Goal: Transaction & Acquisition: Book appointment/travel/reservation

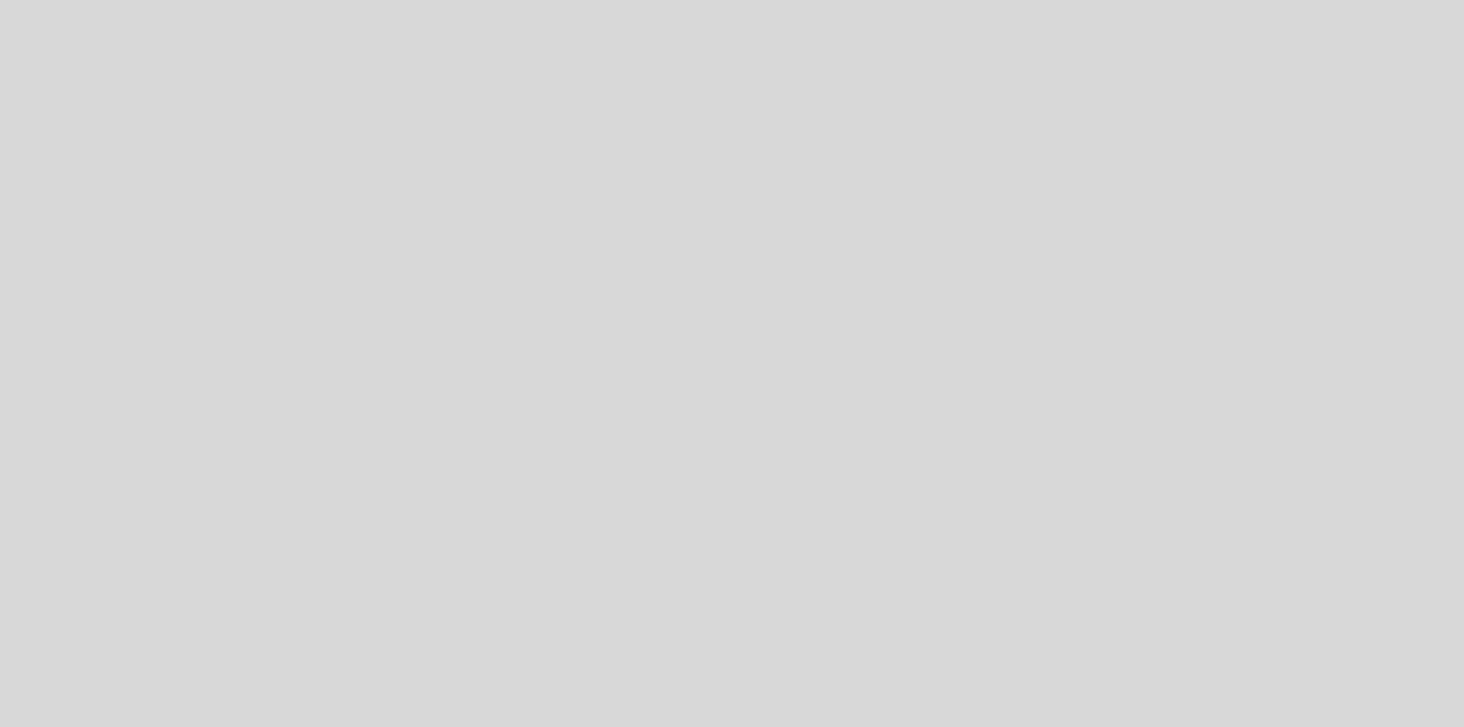
select select "pt"
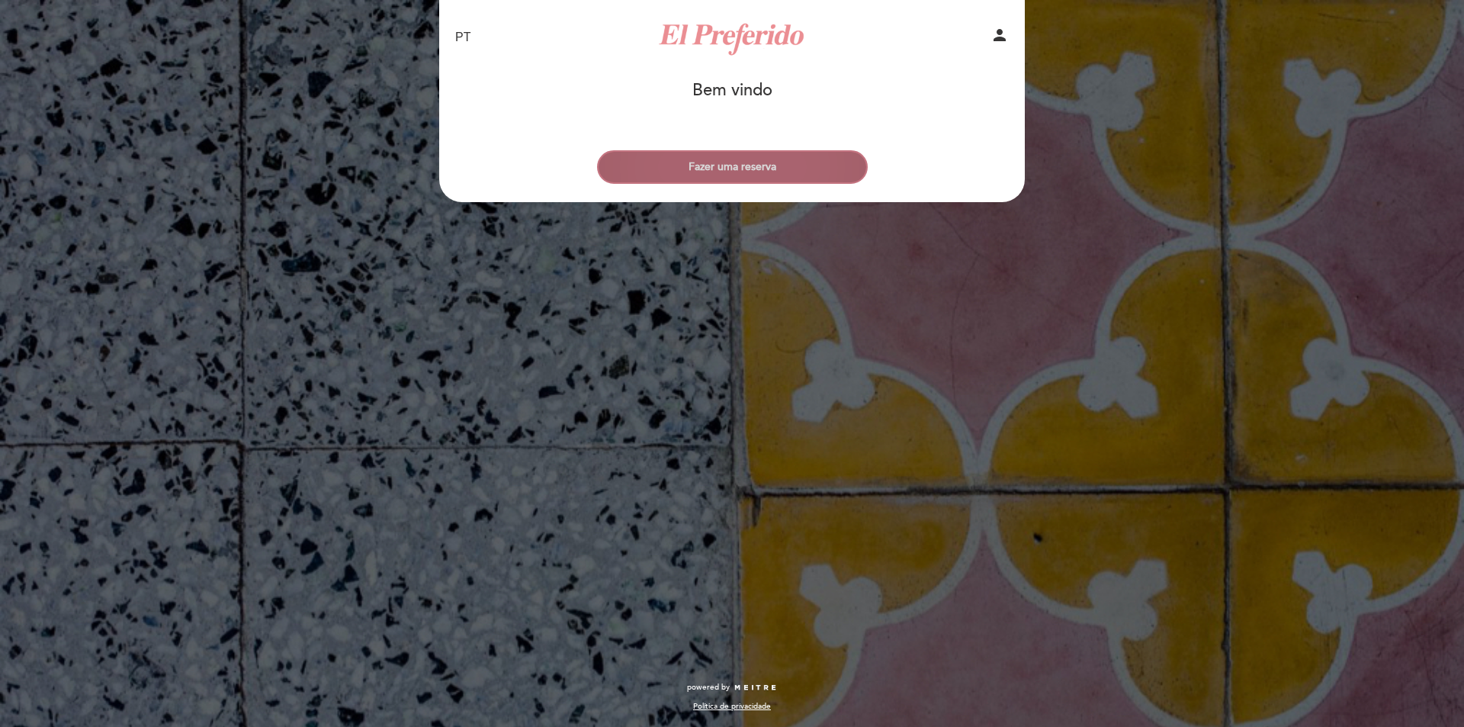
click at [770, 182] on button "Fazer uma reserva" at bounding box center [732, 167] width 271 height 34
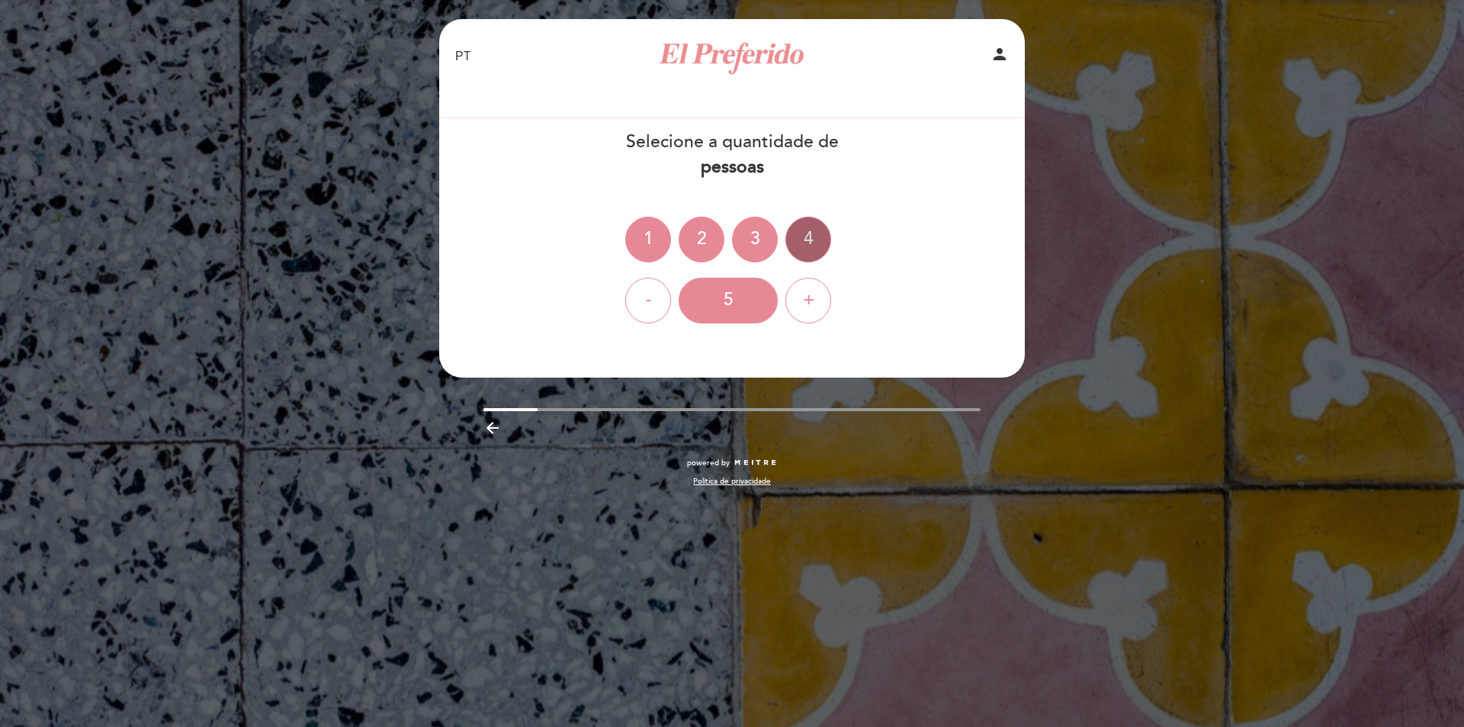
click at [798, 249] on div "4" at bounding box center [808, 240] width 46 height 46
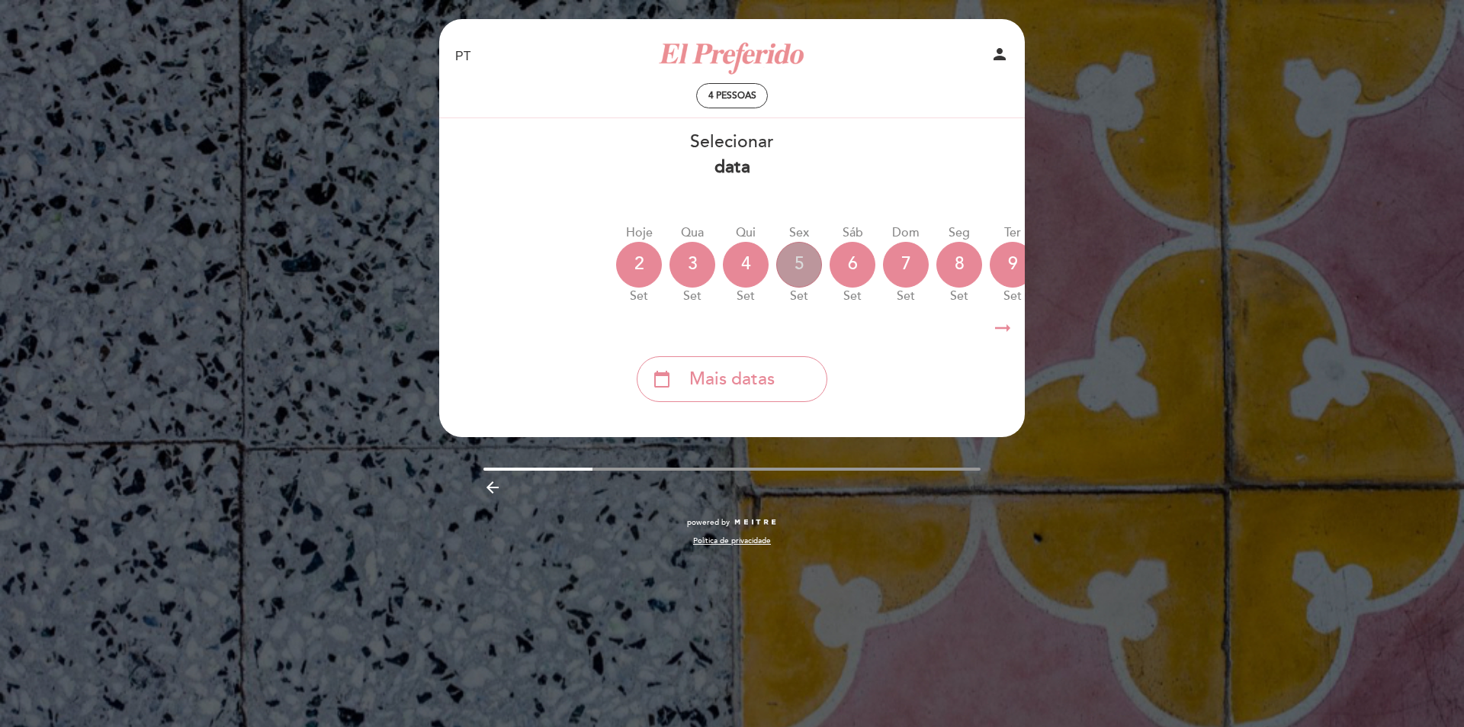
click at [808, 271] on div "5" at bounding box center [799, 265] width 46 height 46
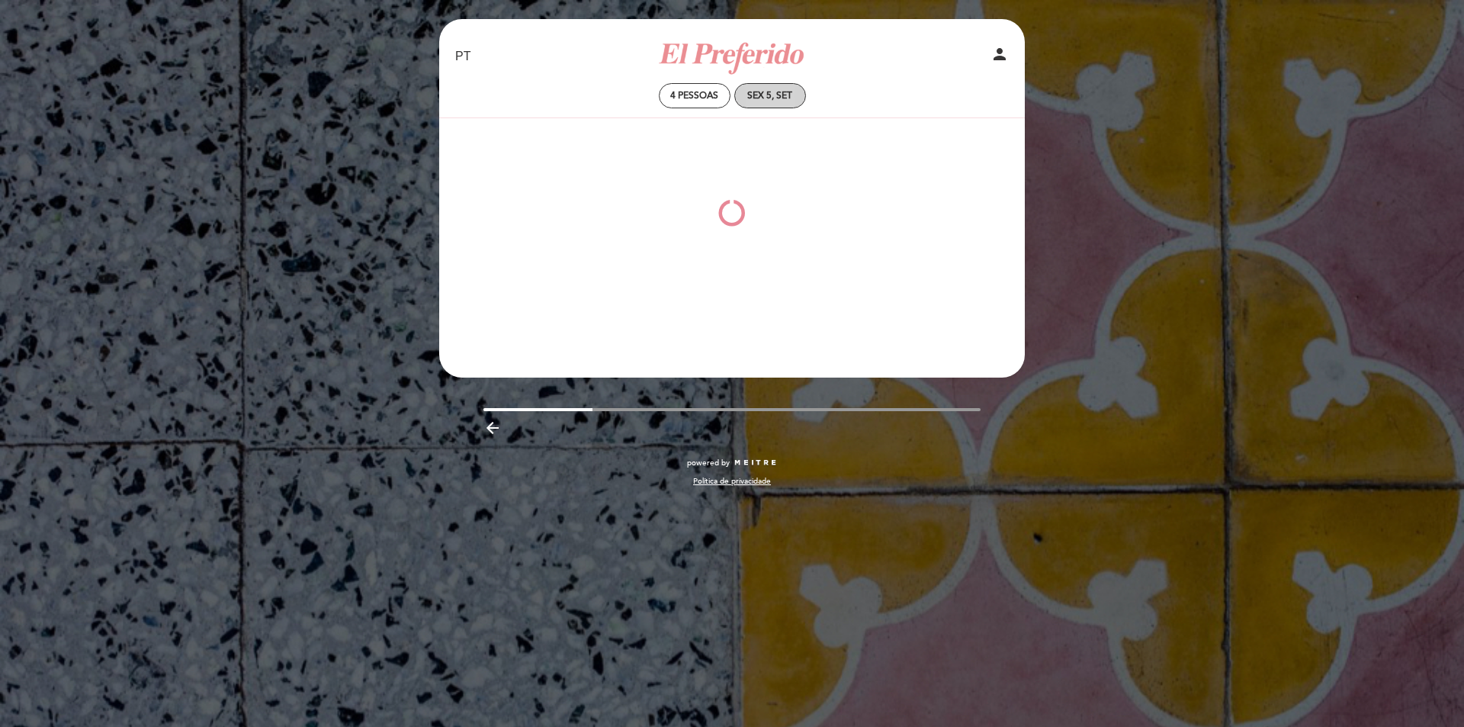
click at [778, 98] on div "Sex 5, set" at bounding box center [769, 95] width 45 height 11
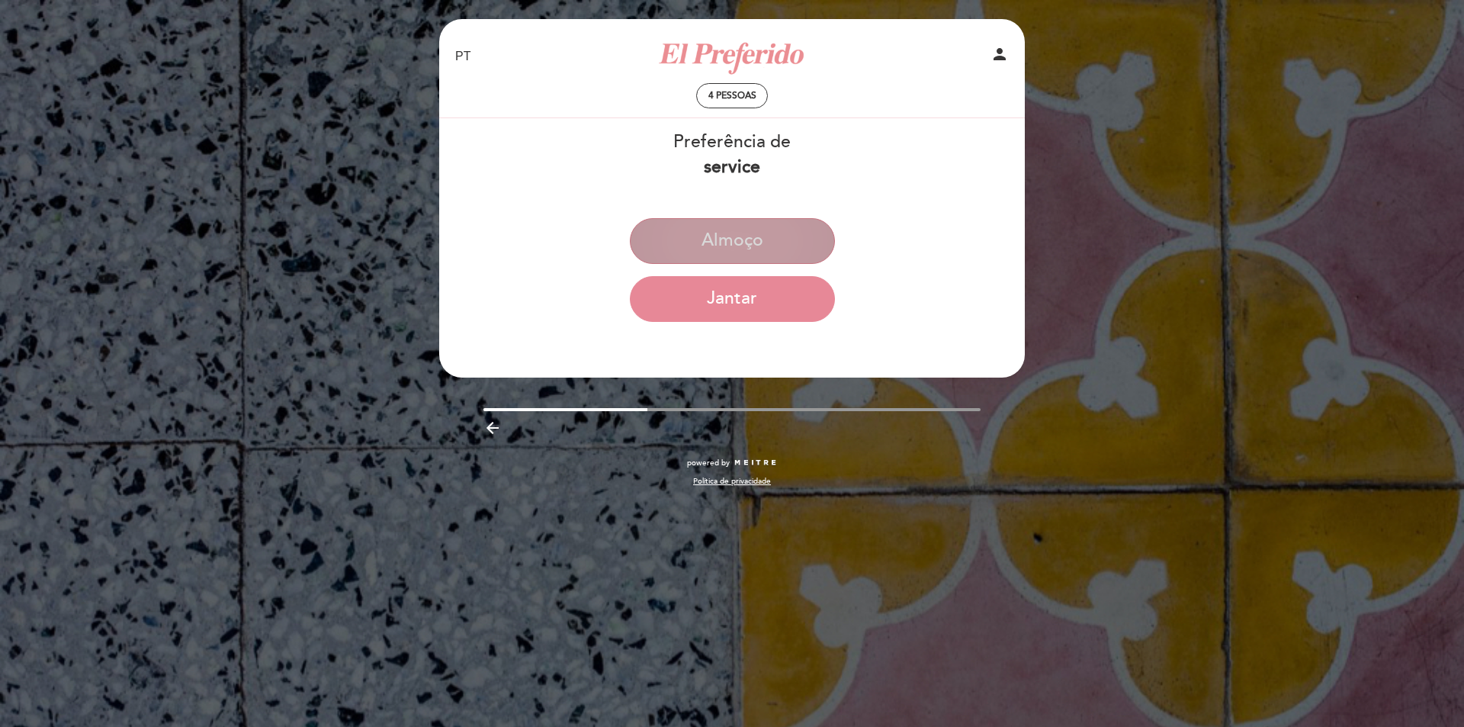
click at [762, 252] on button "Almoço" at bounding box center [732, 241] width 205 height 46
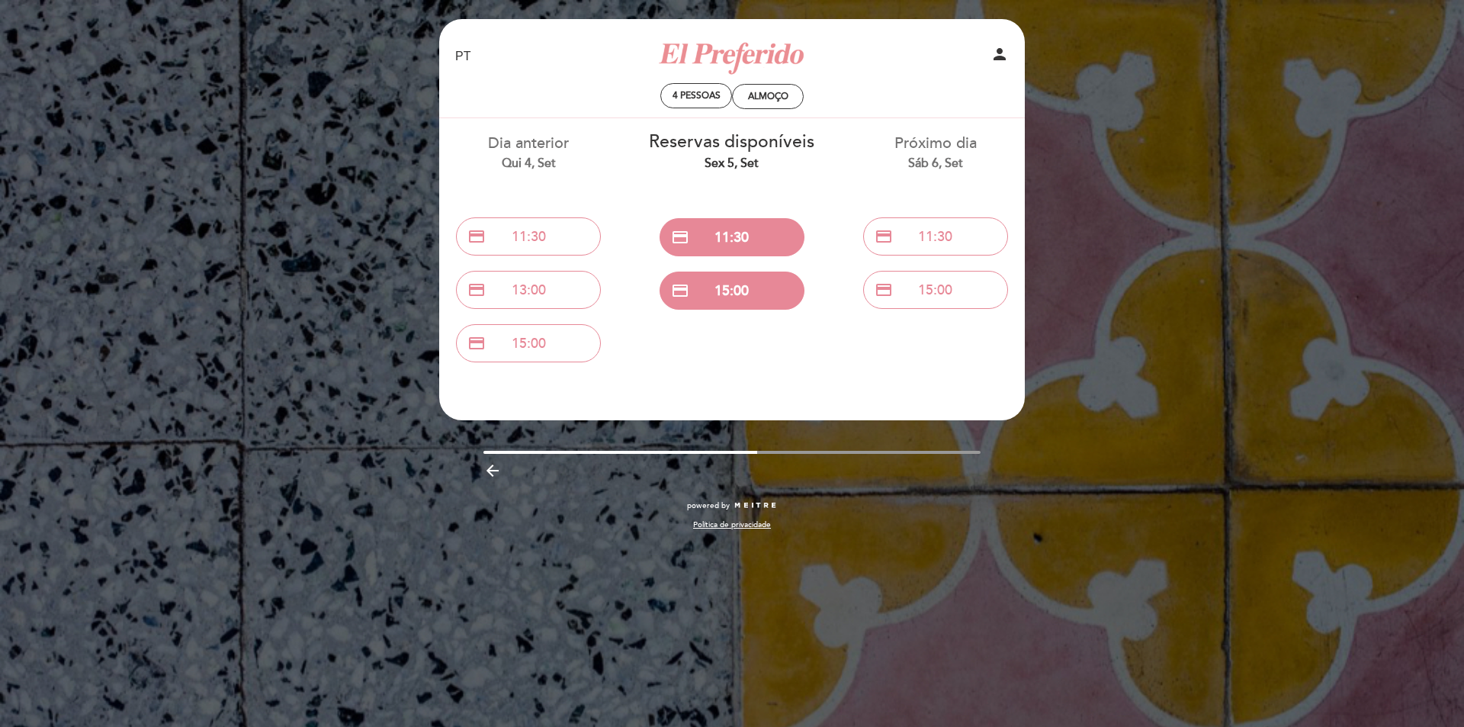
drag, startPoint x: 936, startPoint y: 177, endPoint x: 777, endPoint y: 164, distance: 159.1
click at [777, 164] on div "Dia anterior Qui 4, set credit_card 11:30 credit_card 13:00 credit_card 15:00 R…" at bounding box center [732, 244] width 610 height 252
click at [491, 467] on icon "arrow_backward" at bounding box center [492, 470] width 18 height 18
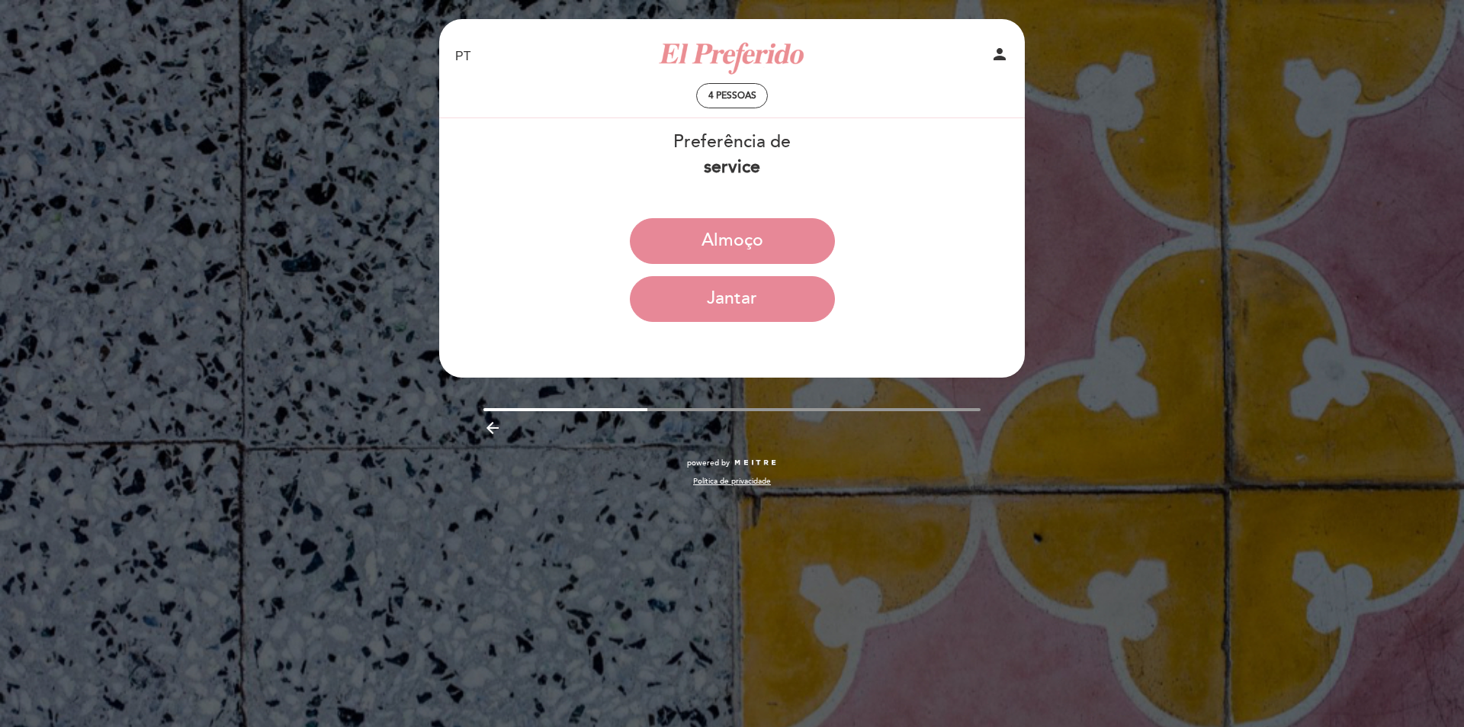
click at [493, 426] on icon "arrow_backward" at bounding box center [492, 428] width 18 height 18
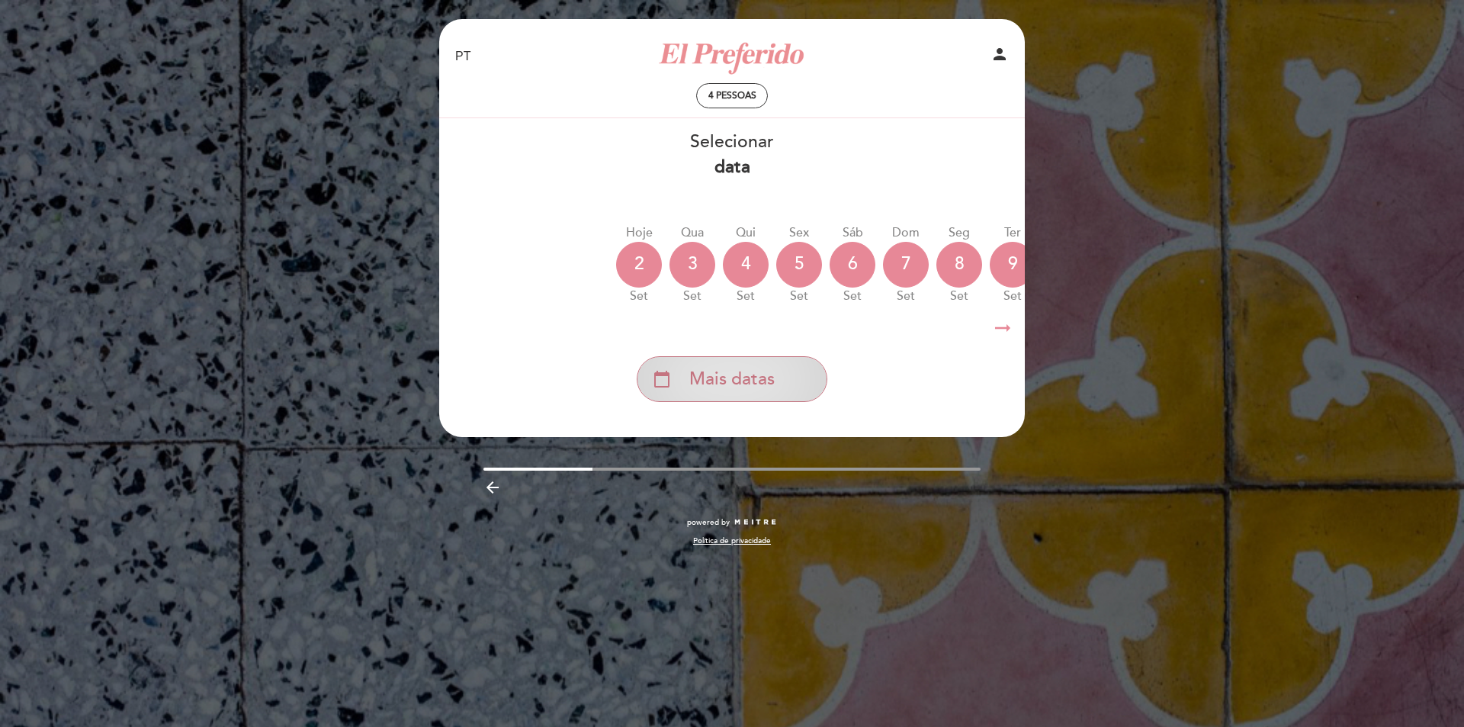
click at [737, 364] on div "calendar_today Mais datas" at bounding box center [732, 379] width 191 height 46
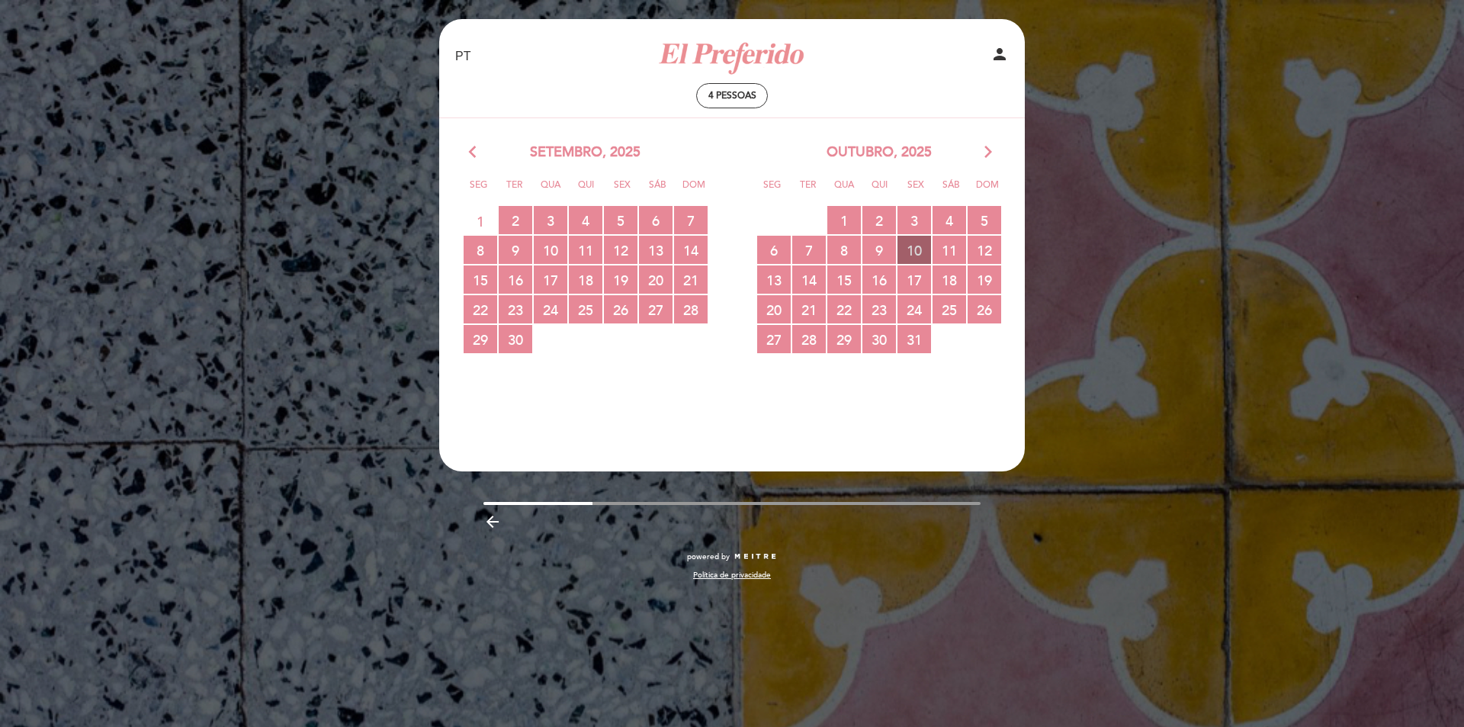
click at [924, 252] on span "10 RESERVAS DISPONÍVEIS" at bounding box center [914, 250] width 34 height 28
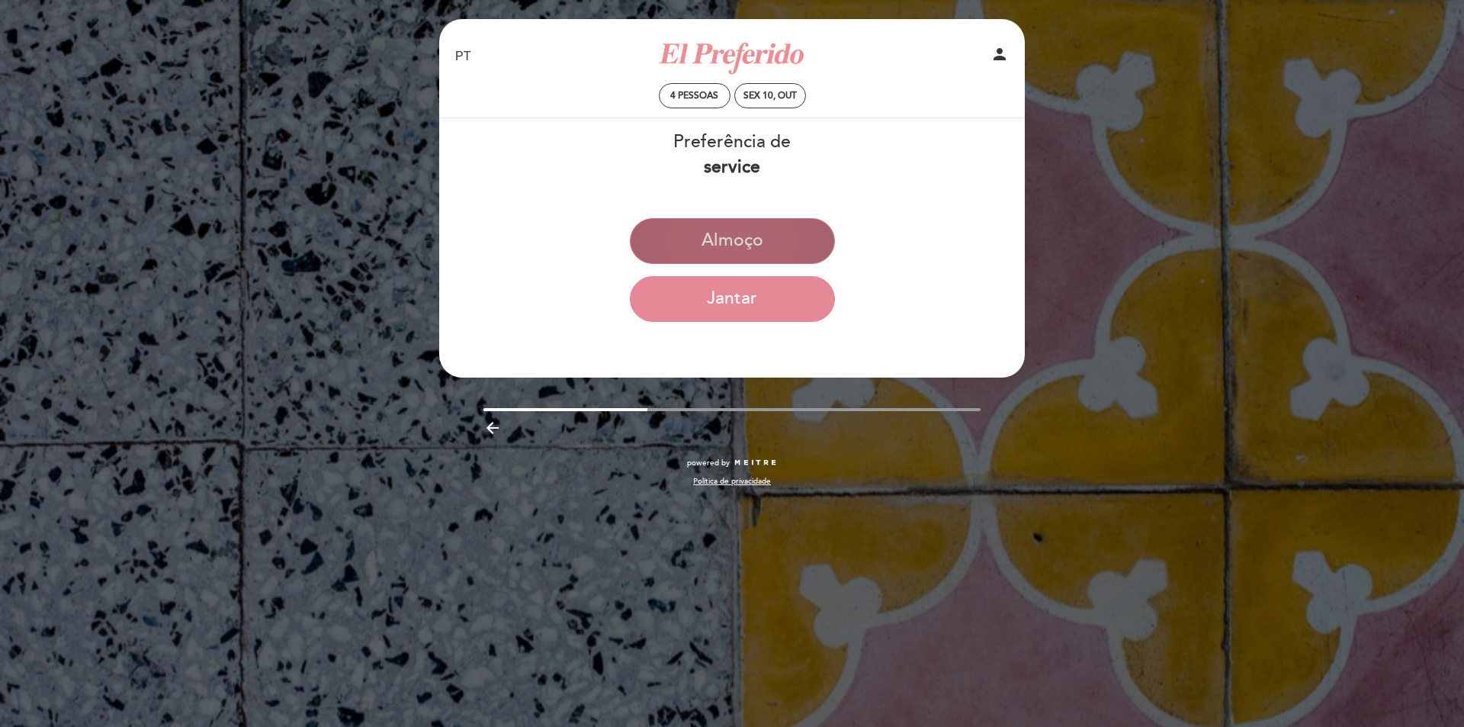
click at [716, 236] on button "Almoço" at bounding box center [732, 241] width 205 height 46
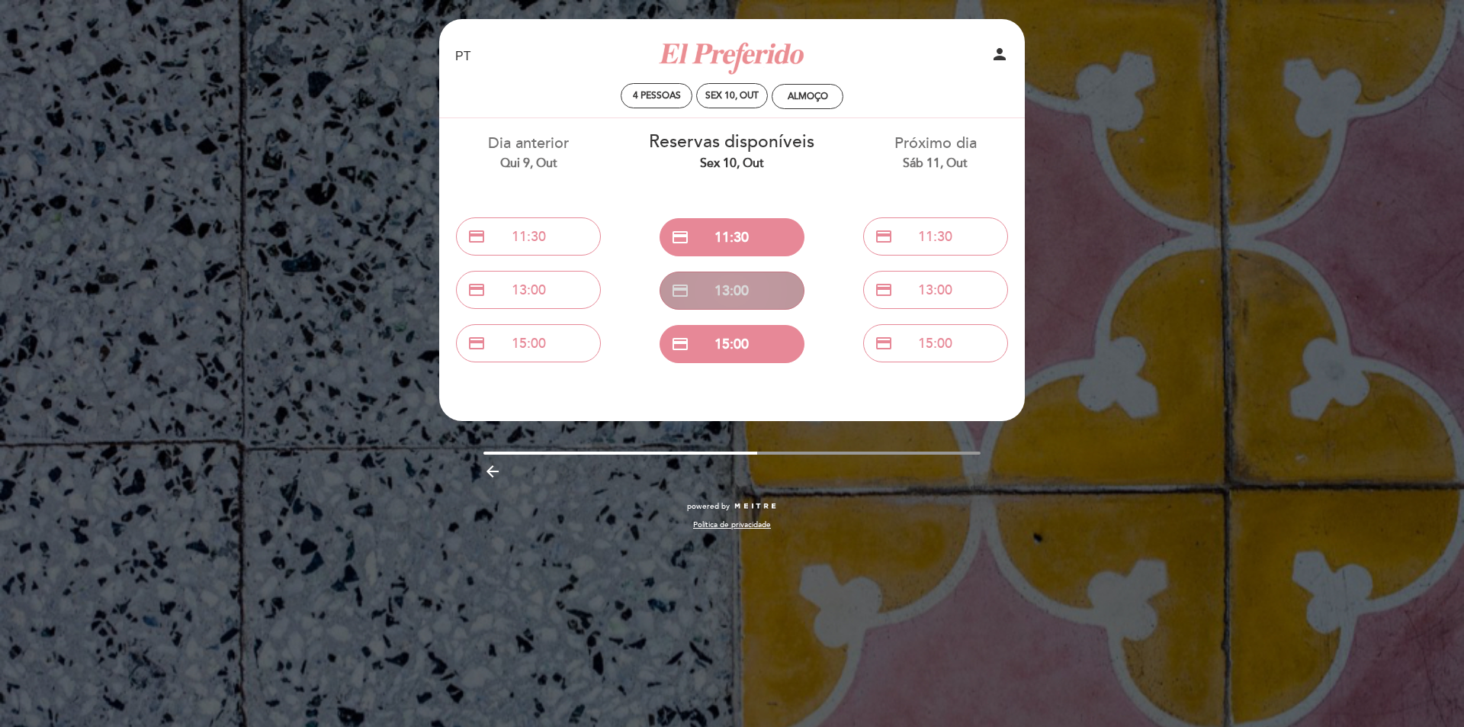
click at [783, 289] on button "credit_card 13:00" at bounding box center [732, 290] width 145 height 38
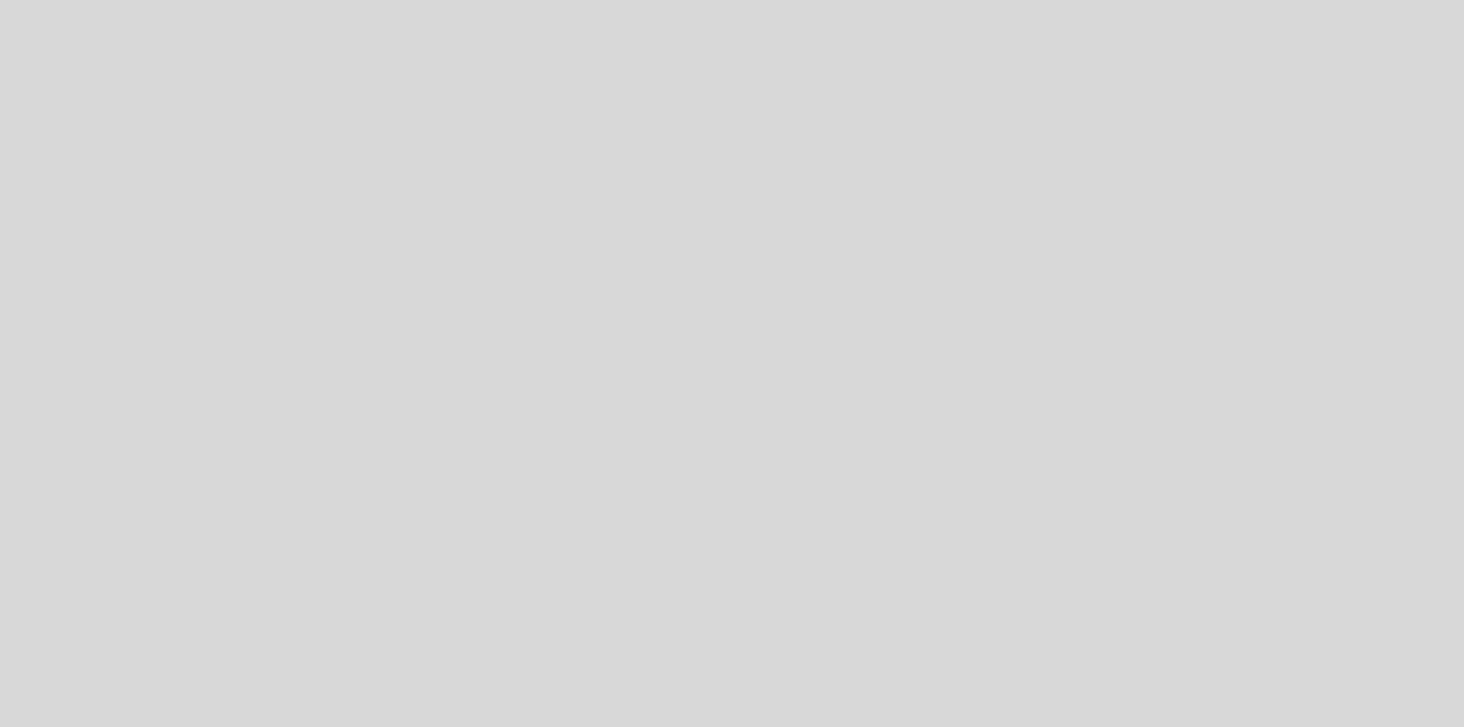
select select "pt"
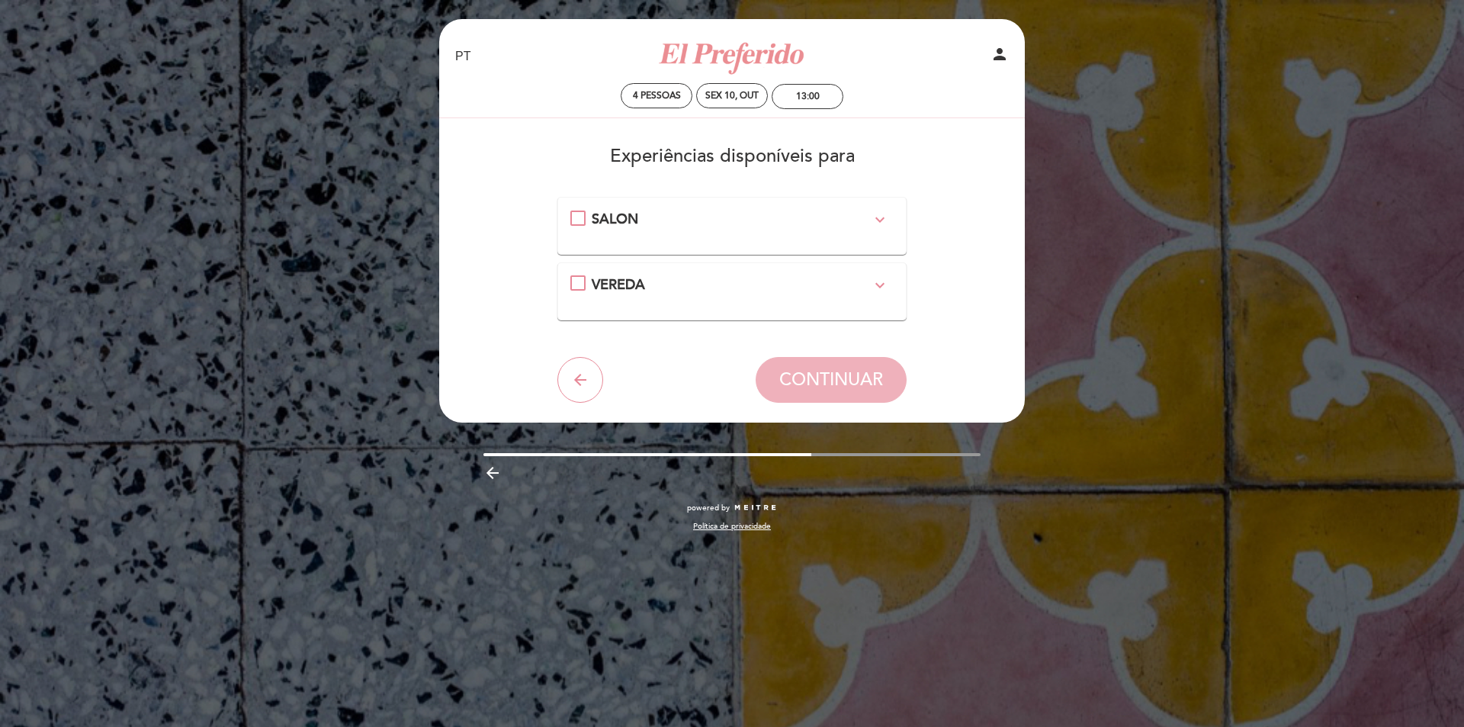
click at [878, 286] on icon "expand_more" at bounding box center [880, 285] width 18 height 18
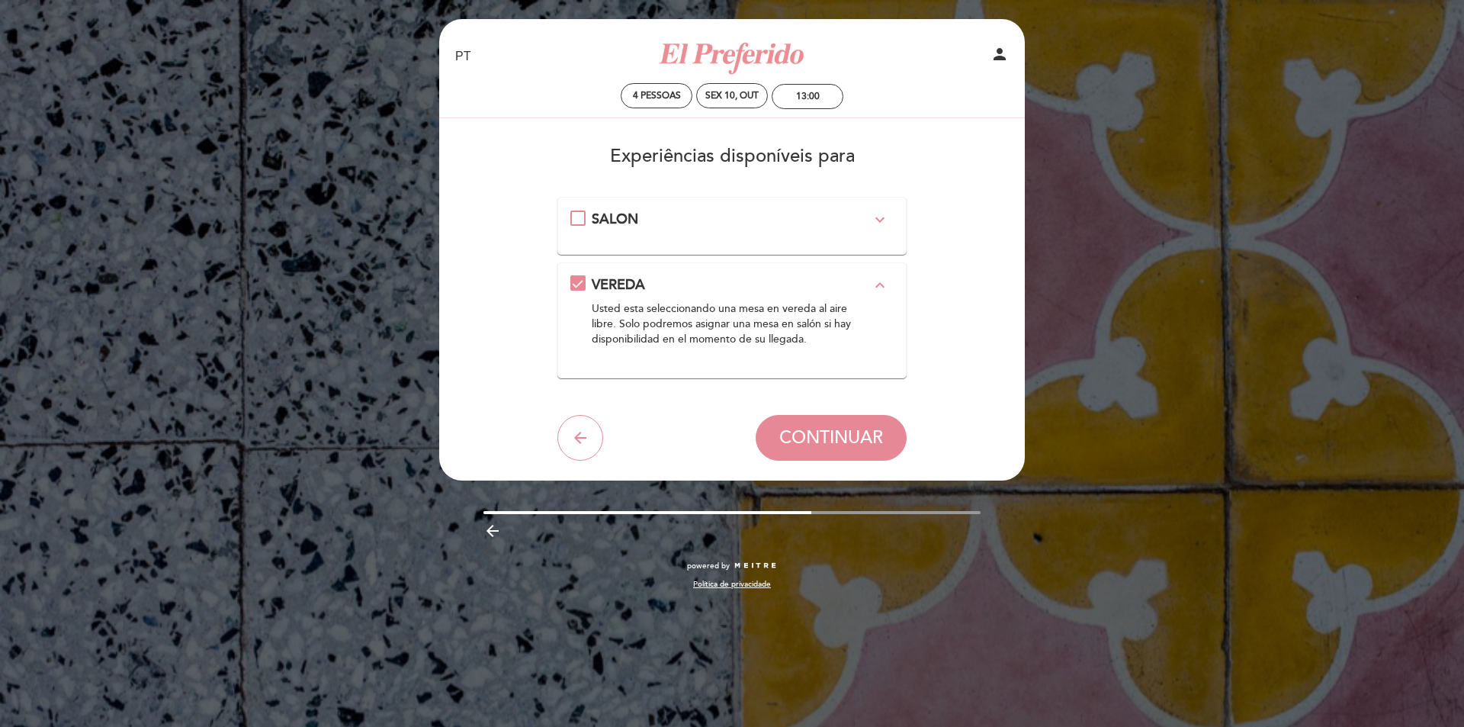
click at [885, 219] on icon "expand_more" at bounding box center [880, 219] width 18 height 18
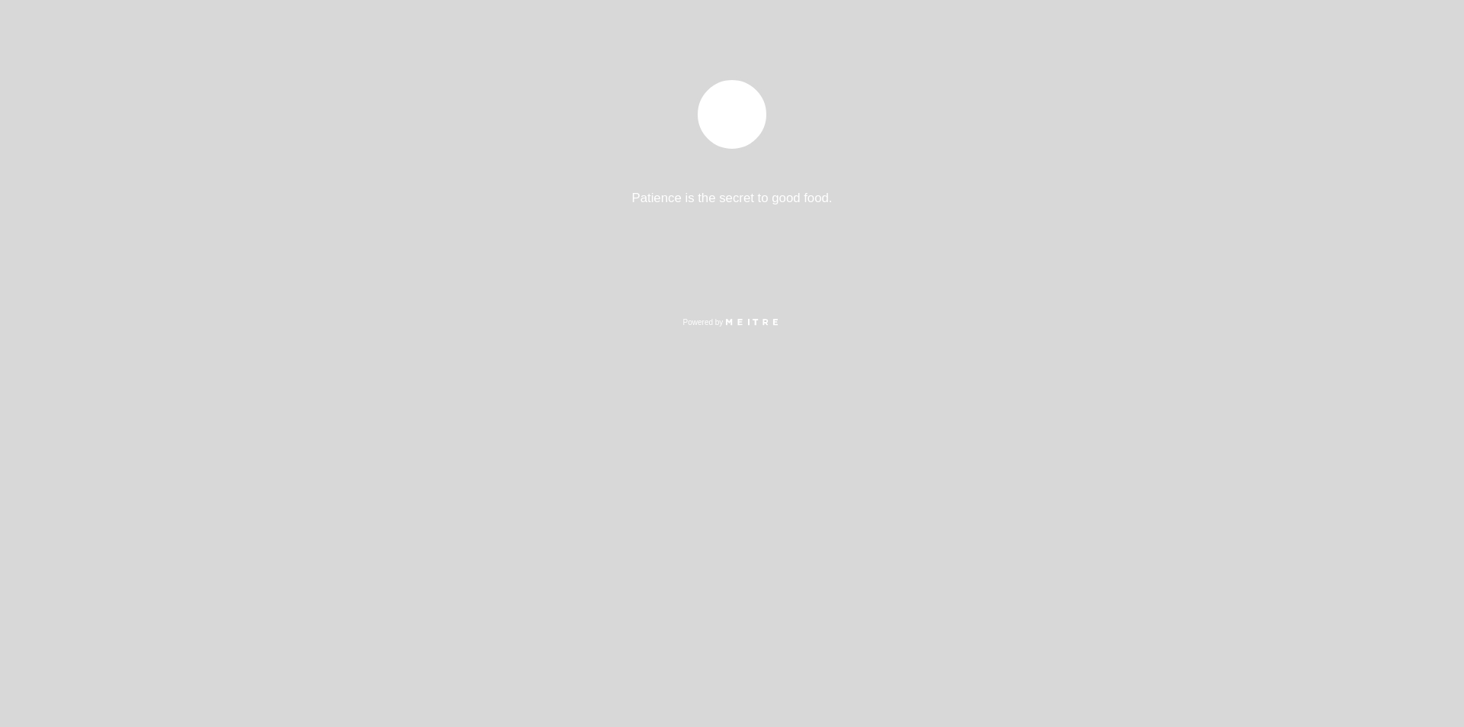
select select "pt"
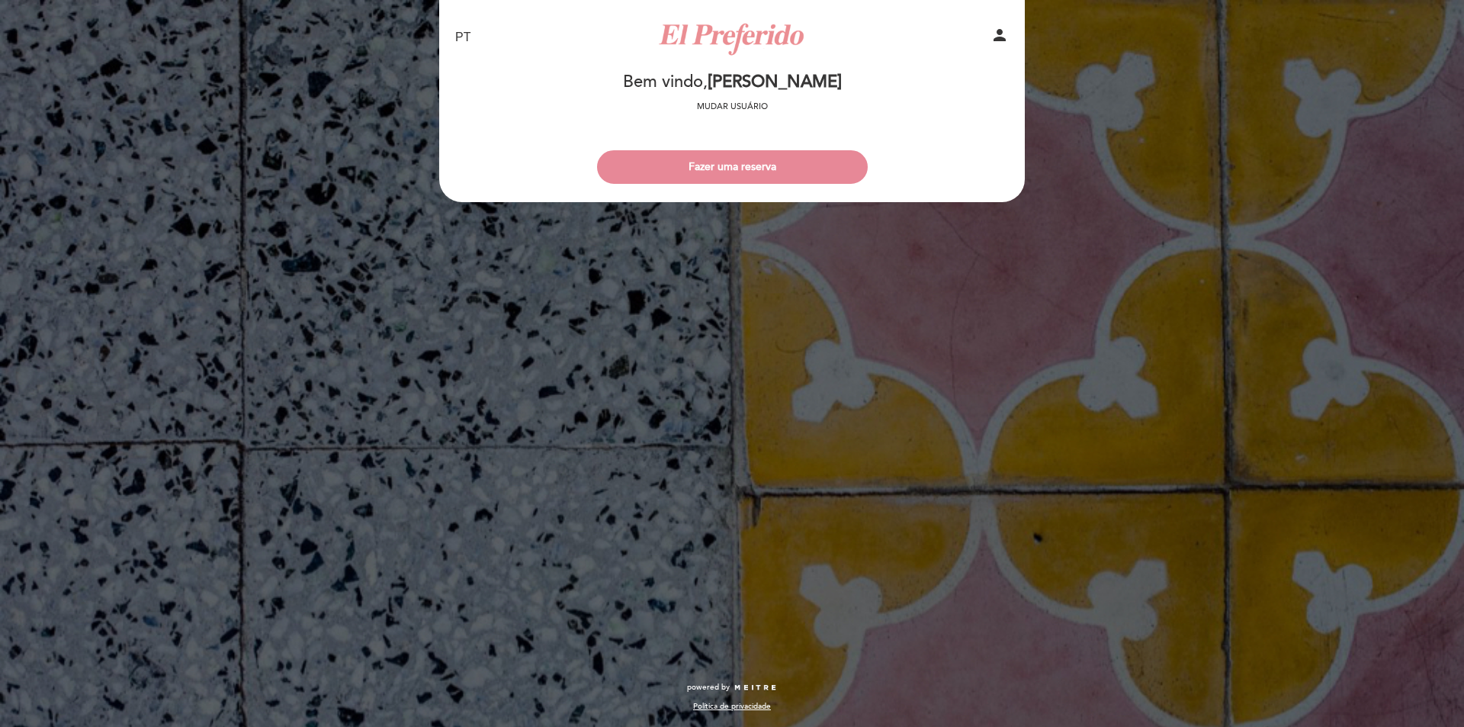
click at [1220, 355] on div "EN ES PT El Preferido person Bem vindo Bem vindo, [PERSON_NAME] Mudar usuário F…" at bounding box center [732, 363] width 1464 height 727
click at [789, 155] on button "Fazer uma reserva" at bounding box center [732, 167] width 271 height 34
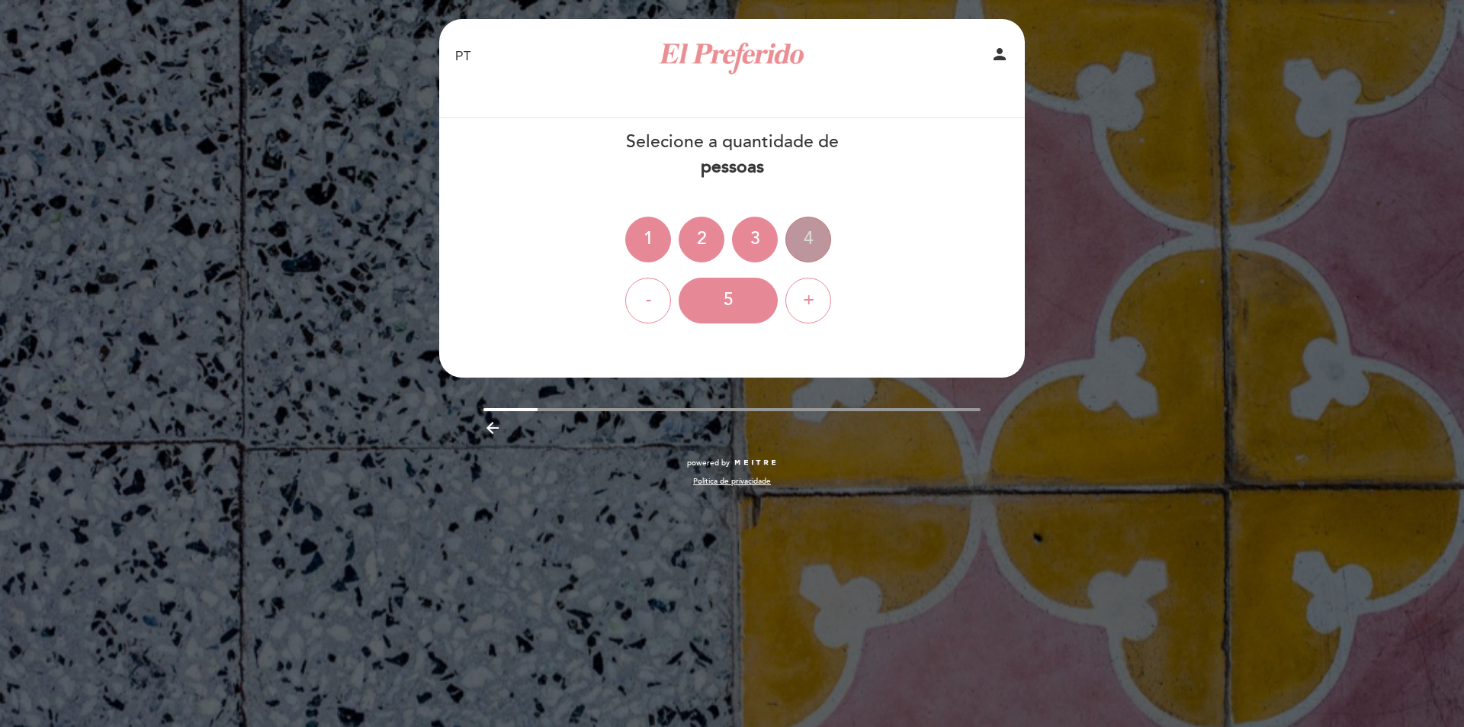
click at [810, 247] on div "4" at bounding box center [808, 240] width 46 height 46
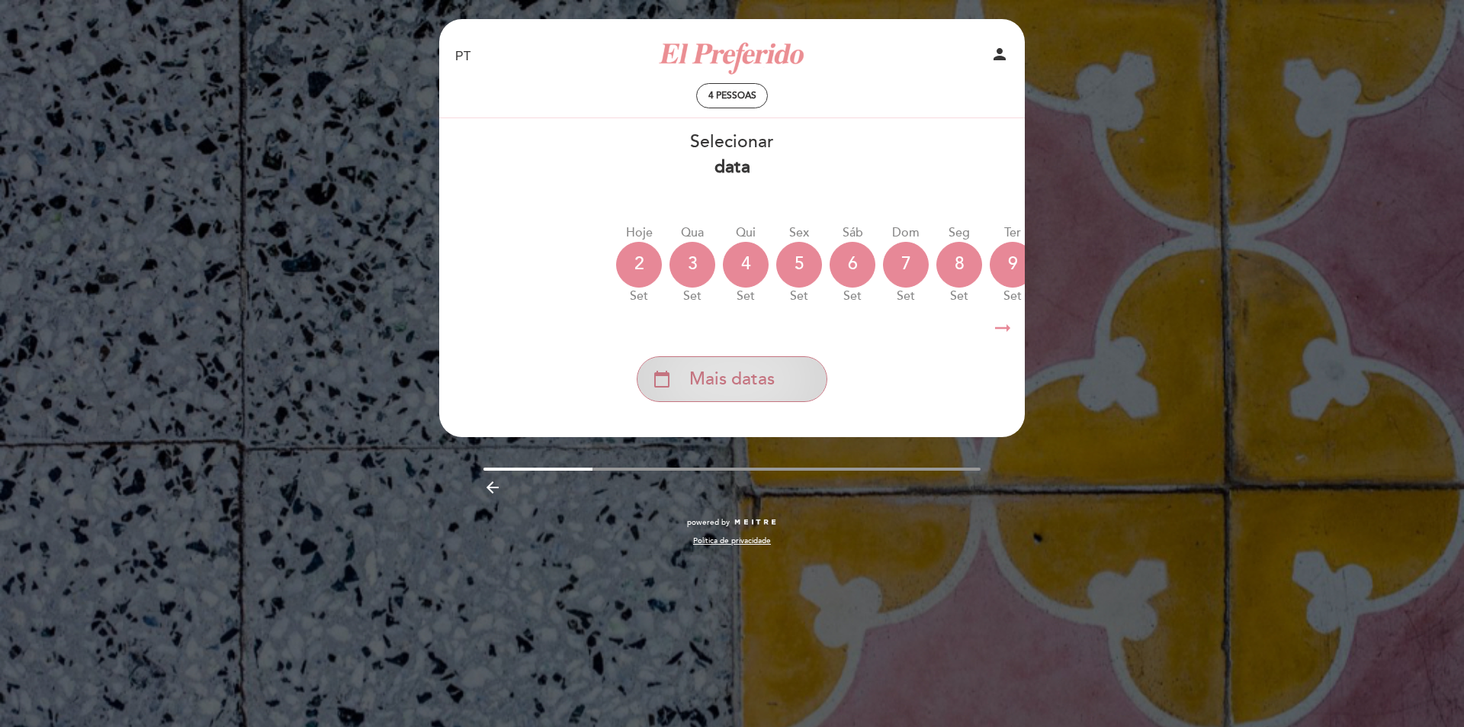
click at [793, 385] on div "calendar_today Mais datas" at bounding box center [732, 379] width 191 height 46
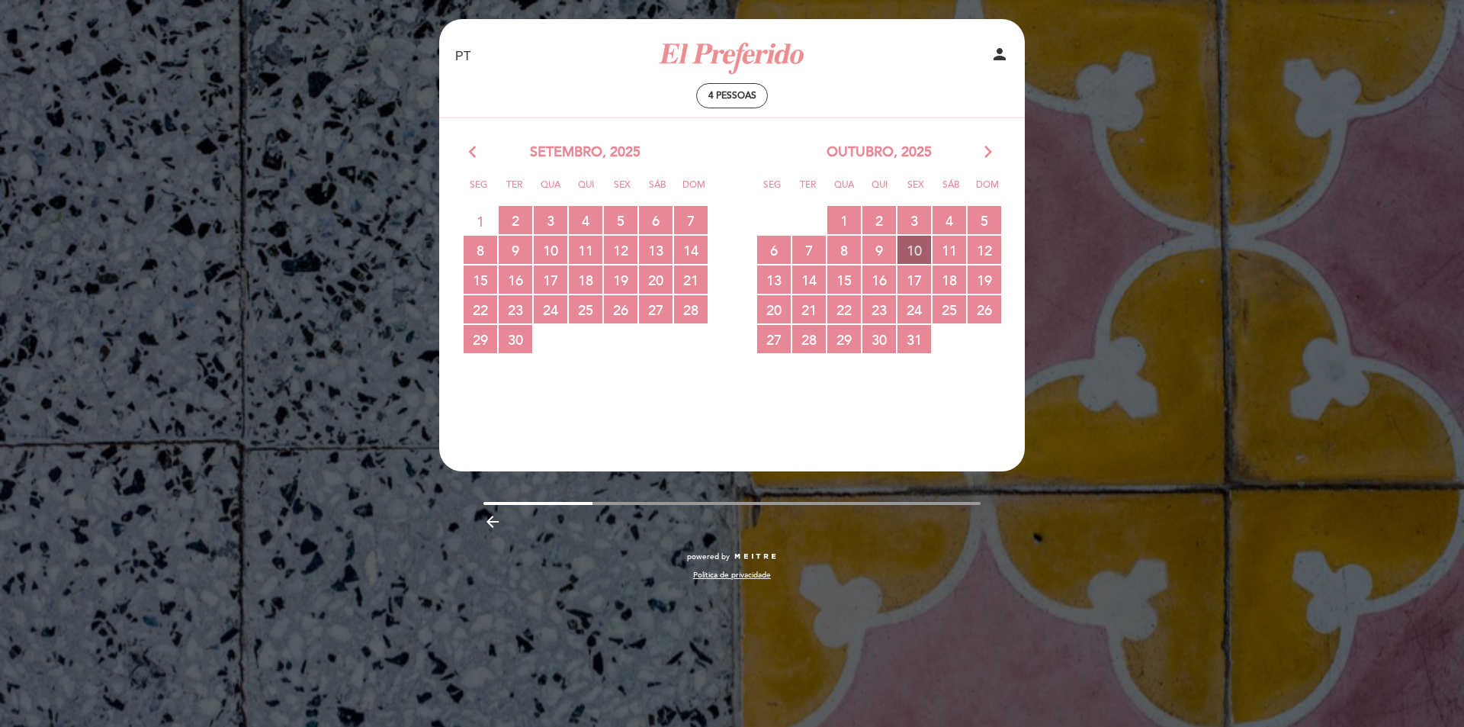
click at [928, 249] on span "10 RESERVAS DISPONÍVEIS" at bounding box center [914, 250] width 34 height 28
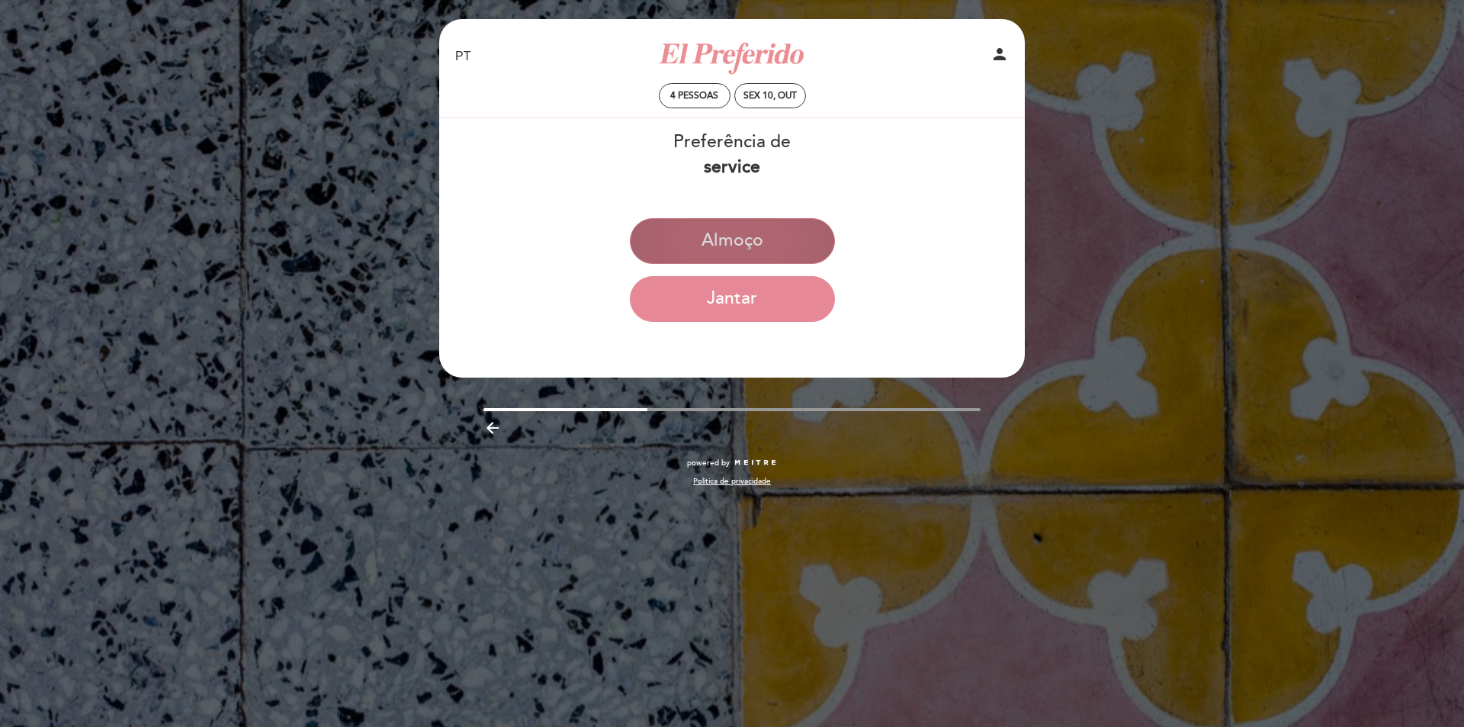
click at [707, 244] on button "Almoço" at bounding box center [732, 241] width 205 height 46
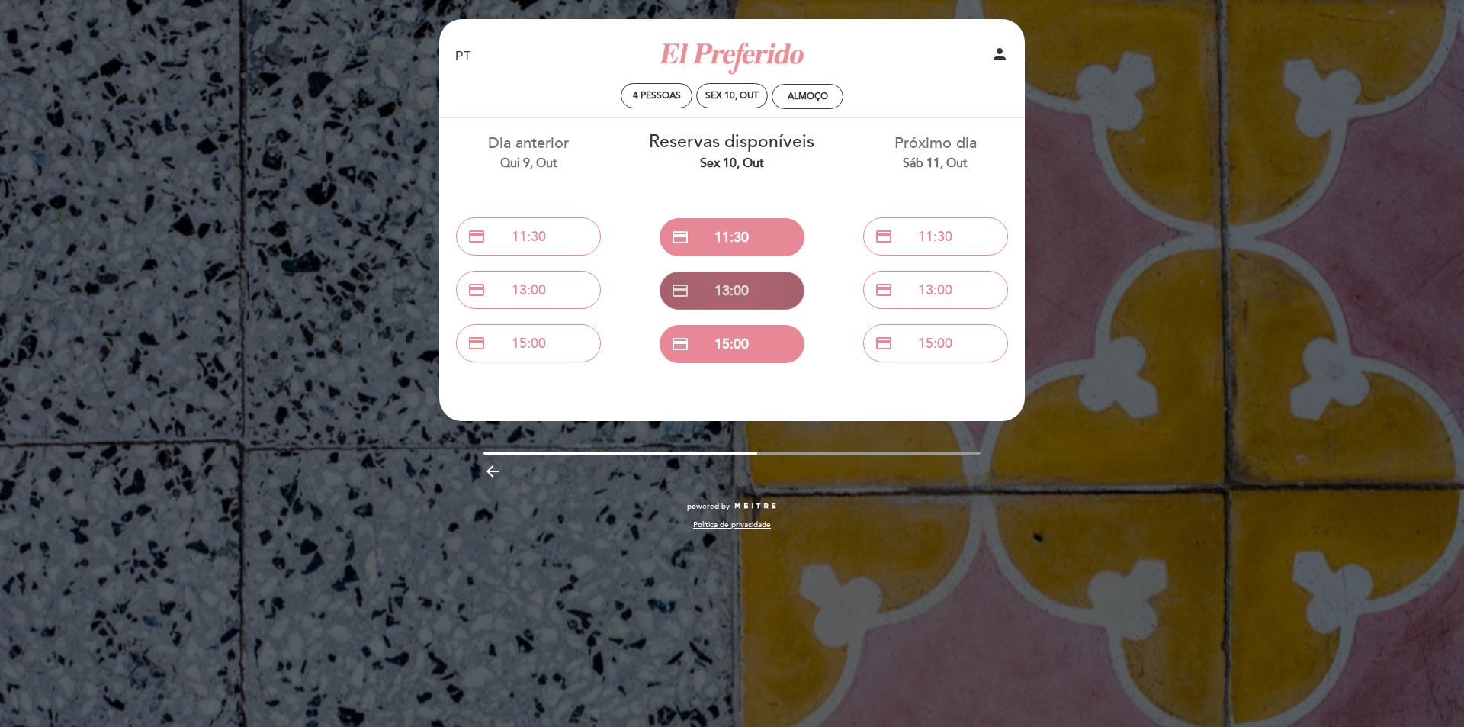
click at [757, 291] on button "credit_card 13:00" at bounding box center [732, 290] width 145 height 38
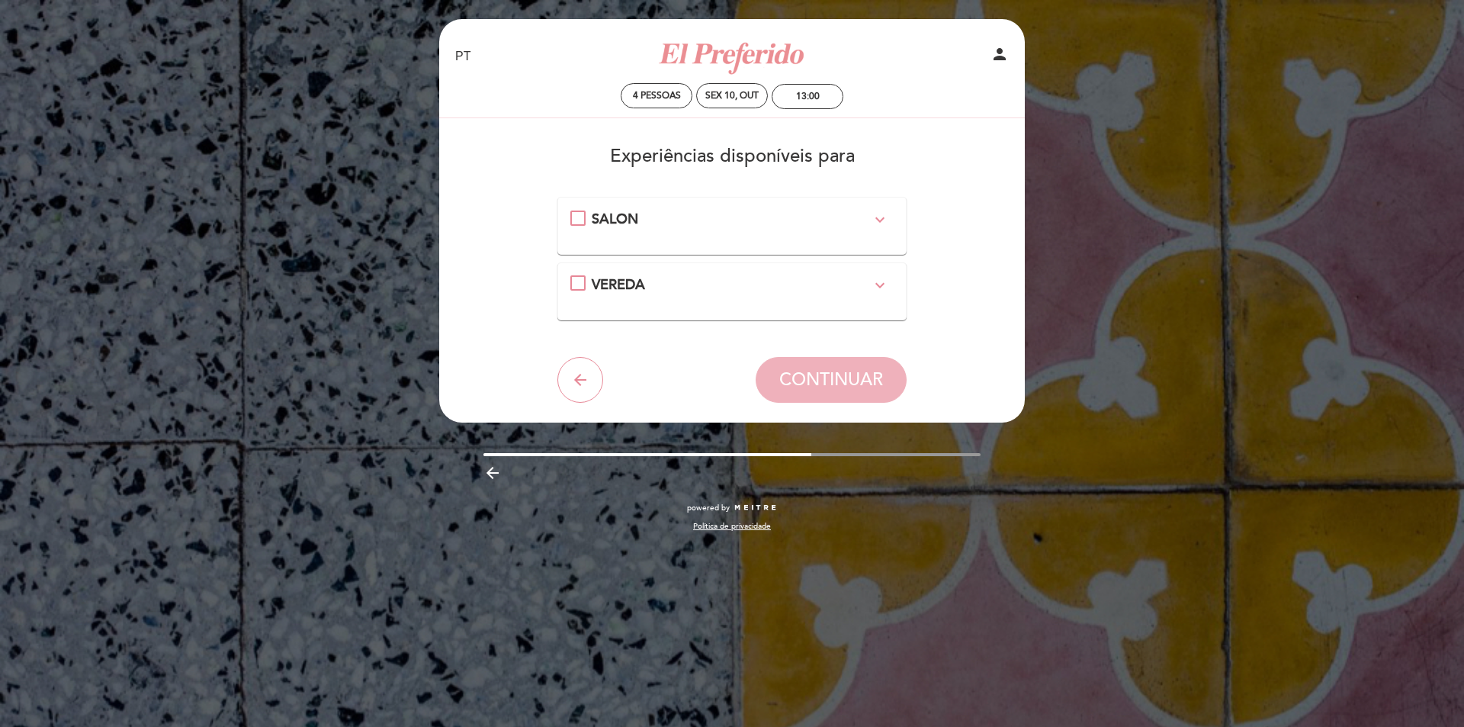
click at [580, 220] on div "SALON expand_more" at bounding box center [732, 220] width 324 height 20
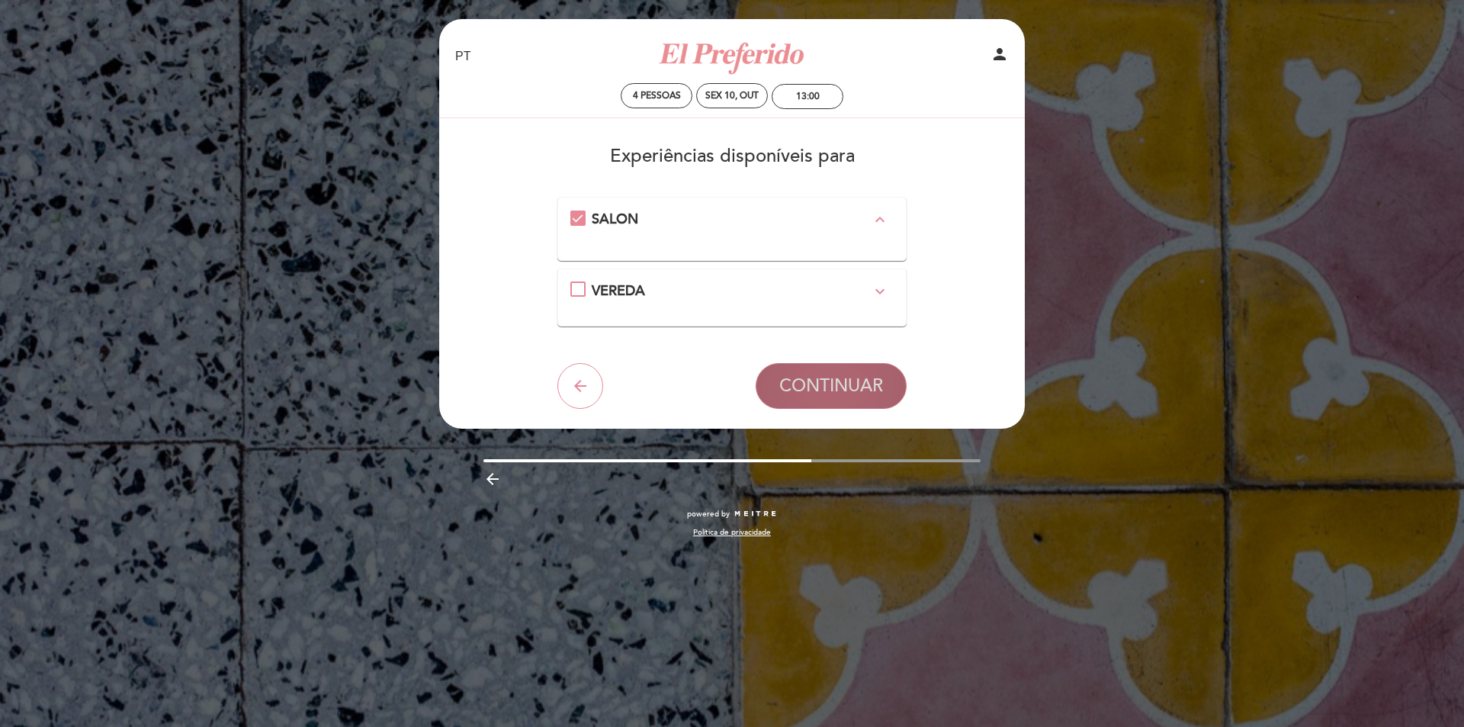
click at [862, 380] on span "CONTINUAR" at bounding box center [831, 385] width 104 height 21
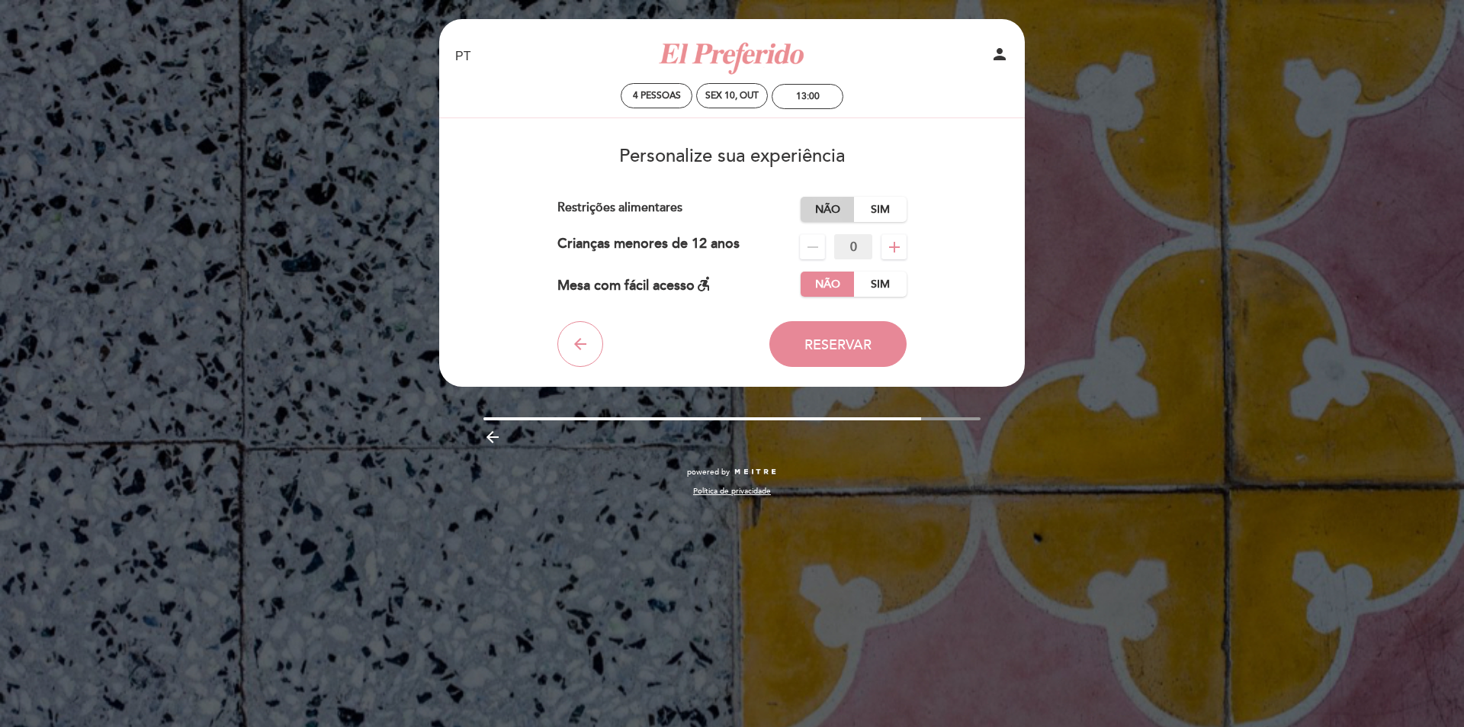
click at [836, 206] on label "Não" at bounding box center [827, 209] width 53 height 25
click at [842, 338] on span "Reservar" at bounding box center [837, 344] width 67 height 17
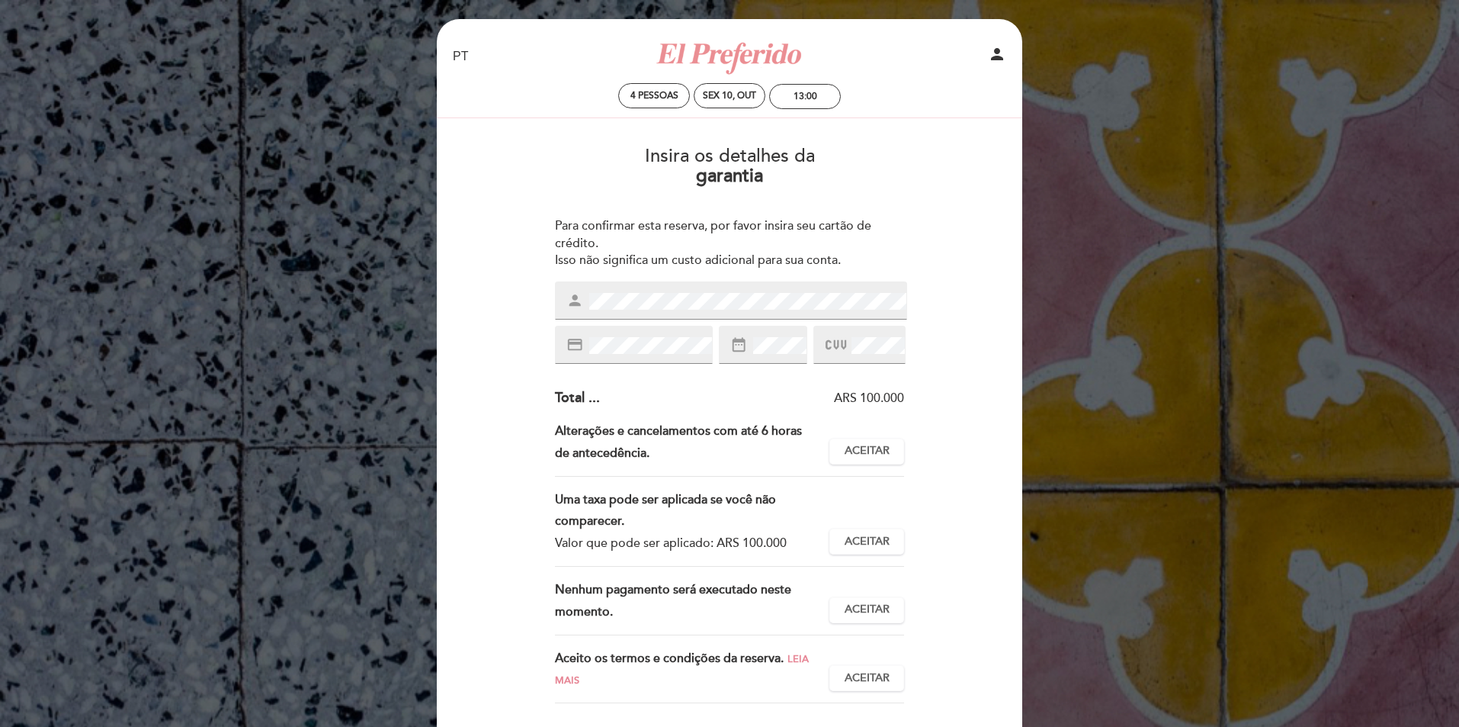
scroll to position [76, 0]
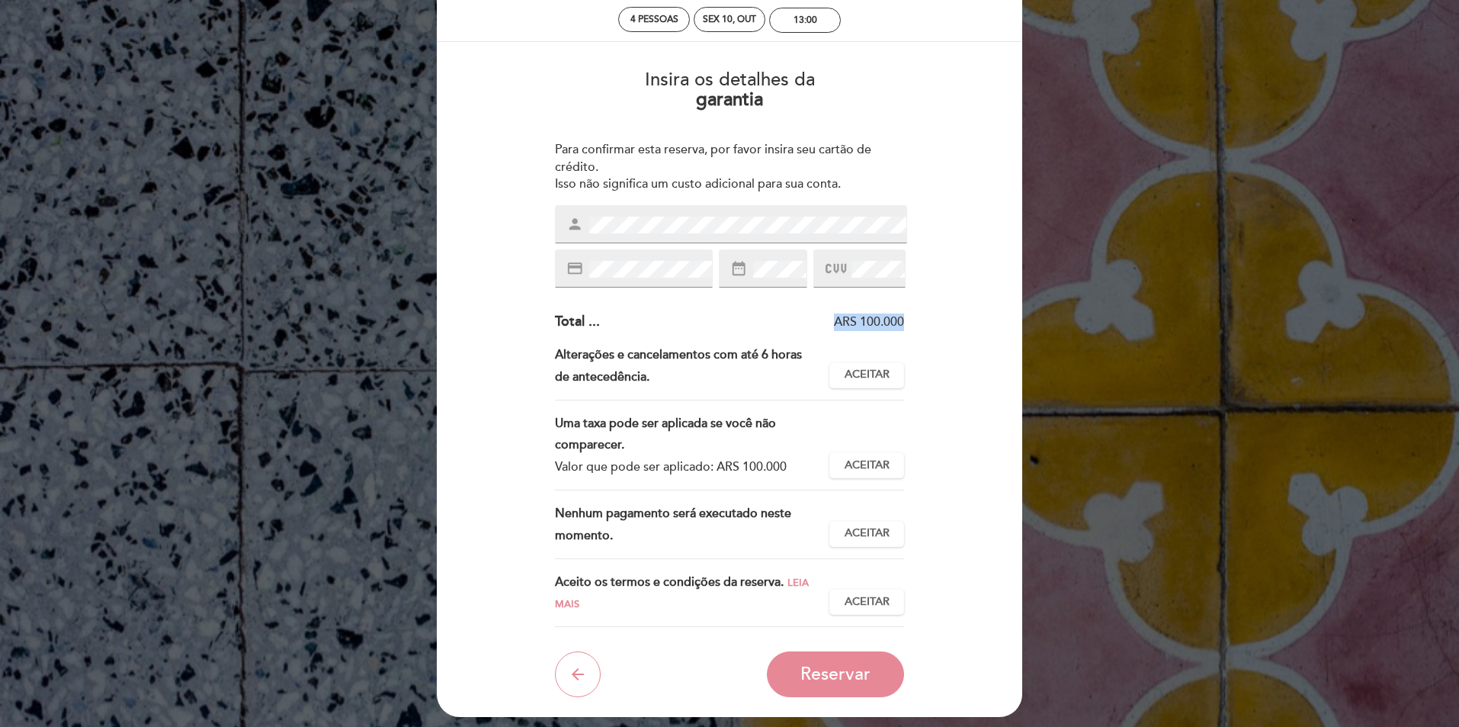
drag, startPoint x: 910, startPoint y: 319, endPoint x: 811, endPoint y: 319, distance: 98.4
click at [811, 319] on div "Insira os detalhes da [GEOGRAPHIC_DATA] Para confirmar esta reserva, por favor …" at bounding box center [730, 377] width 564 height 639
click at [893, 179] on div "Para confirmar esta reserva, por favor insira seu cartão de crédito. Isso não s…" at bounding box center [730, 167] width 350 height 53
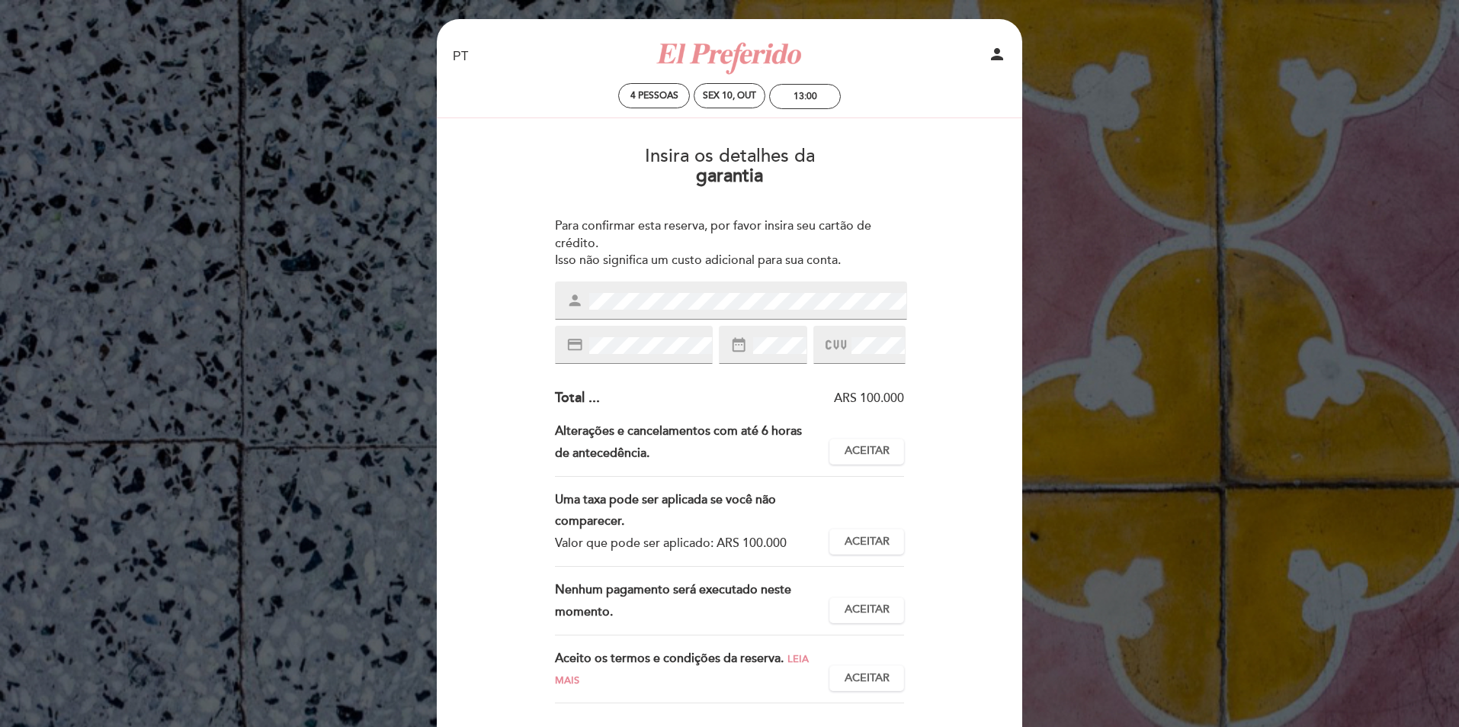
scroll to position [191, 0]
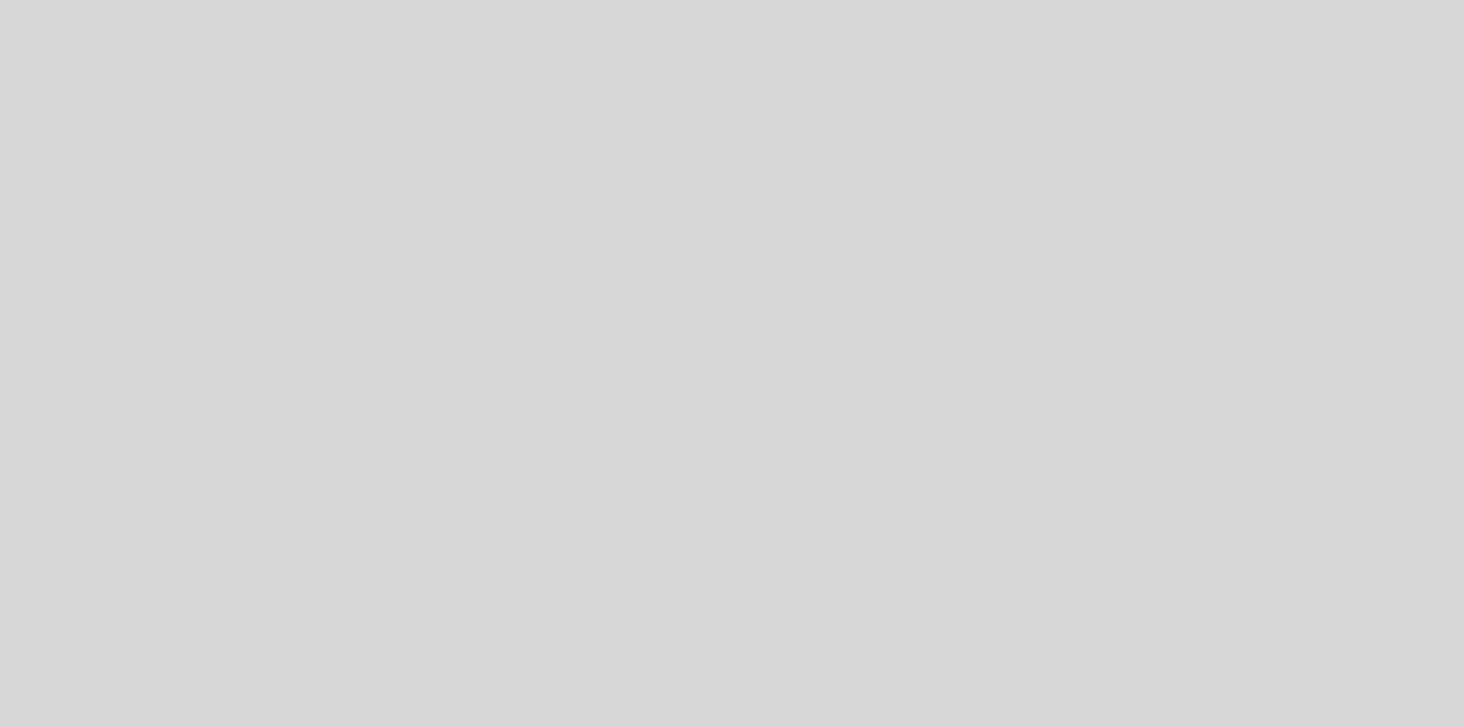
select select "pt"
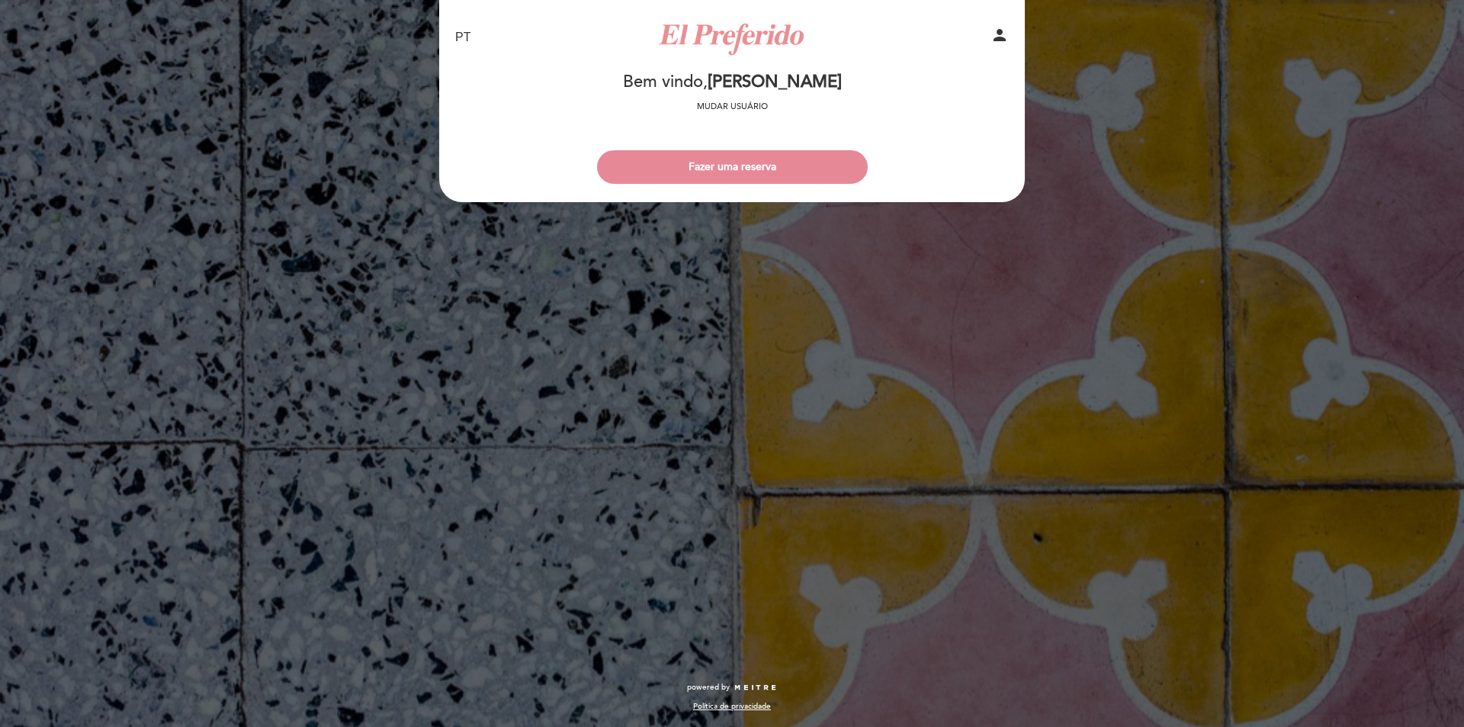
click at [1004, 30] on icon "person" at bounding box center [999, 35] width 18 height 18
select select "pt"
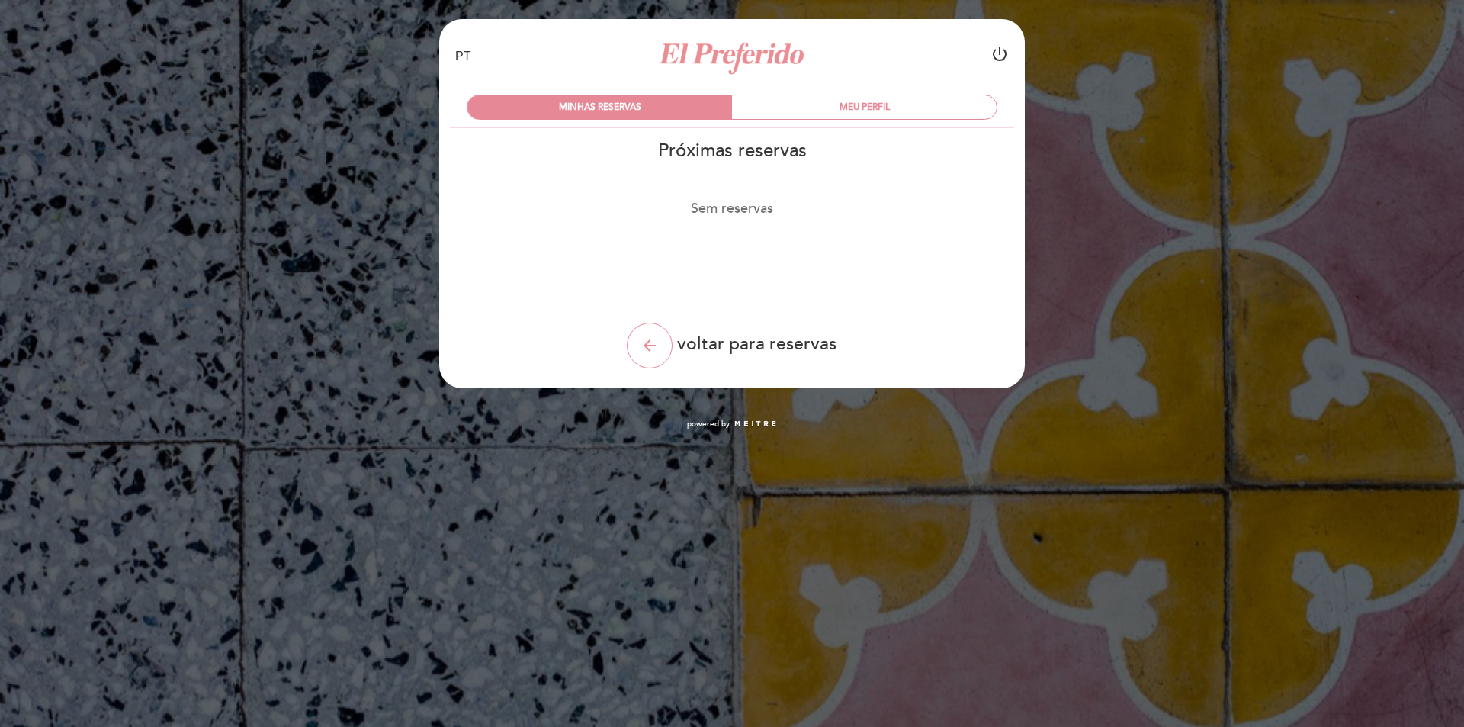
select select "pt"
